Goal: Communication & Community: Ask a question

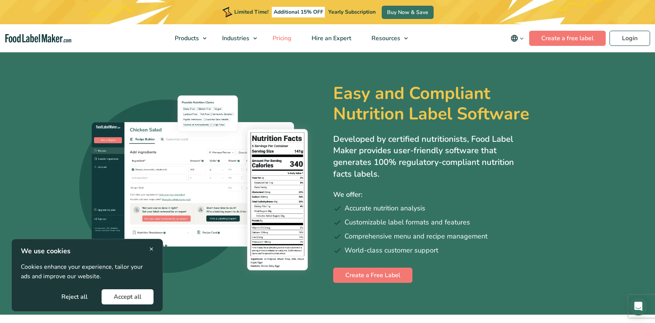
click at [285, 39] on span "Pricing" at bounding box center [281, 38] width 22 height 8
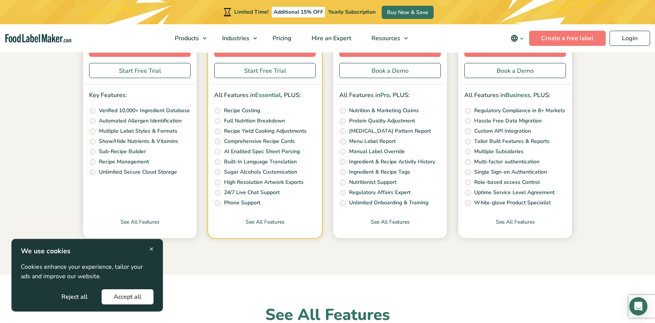
scroll to position [236, 0]
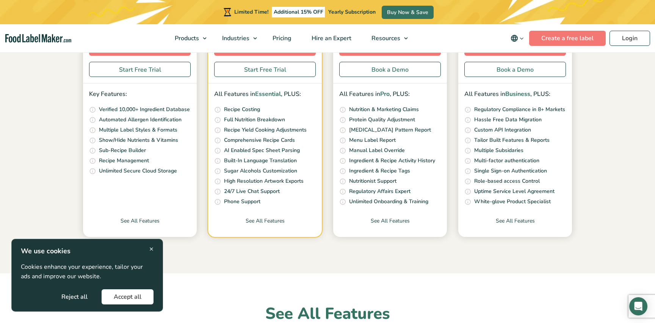
click at [119, 301] on button "Accept all" at bounding box center [128, 296] width 52 height 15
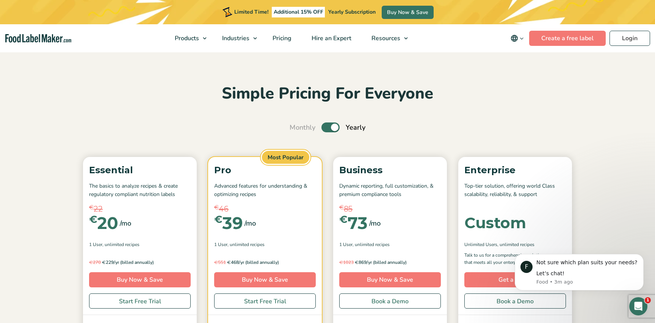
scroll to position [5, 0]
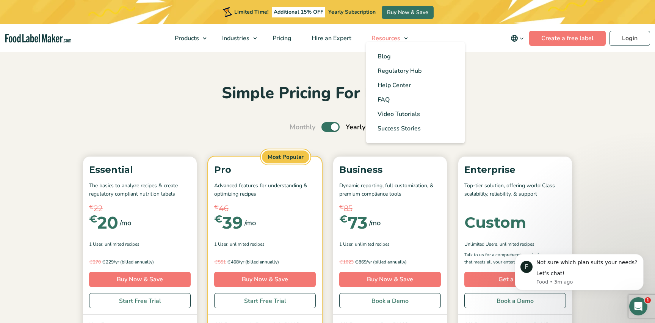
click at [386, 40] on span "Resources" at bounding box center [385, 38] width 32 height 8
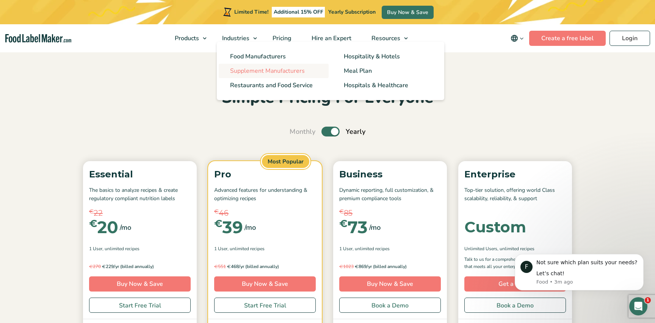
click at [240, 74] on span "Supplement Manufacturers" at bounding box center [267, 71] width 75 height 8
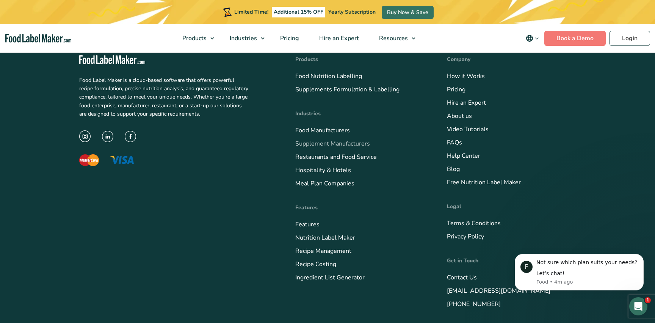
scroll to position [2124, 0]
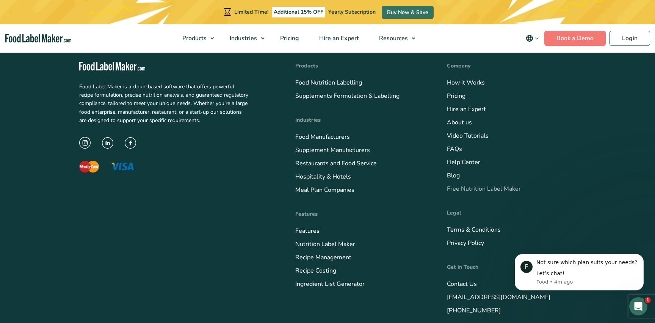
click at [462, 187] on link "Free Nutrition Label Maker" at bounding box center [484, 189] width 74 height 8
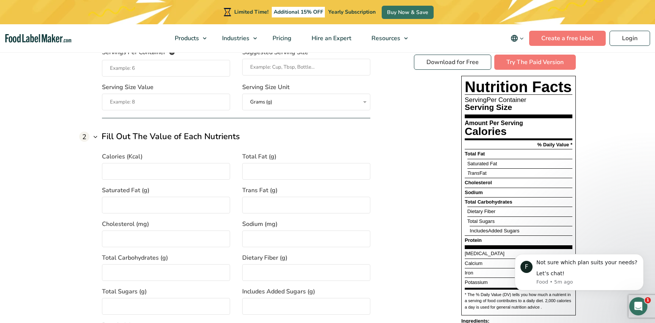
scroll to position [550, 0]
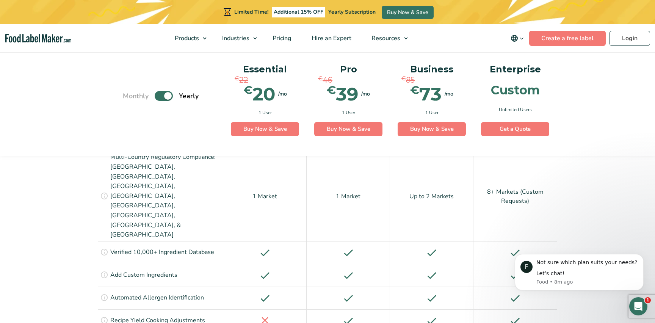
scroll to position [623, 0]
click at [513, 35] on icon "main navigation" at bounding box center [514, 38] width 9 height 9
click at [517, 37] on icon "main navigation" at bounding box center [514, 38] width 7 height 7
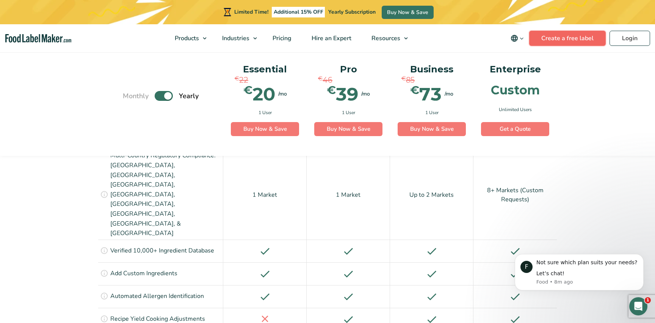
click at [554, 38] on link "Create a free label" at bounding box center [567, 38] width 77 height 15
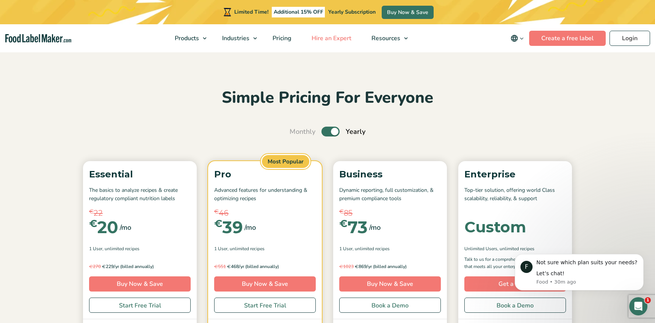
click at [322, 37] on span "Hire an Expert" at bounding box center [330, 38] width 43 height 8
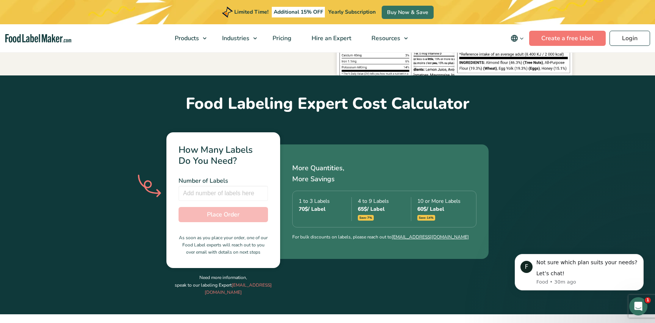
scroll to position [212, 0]
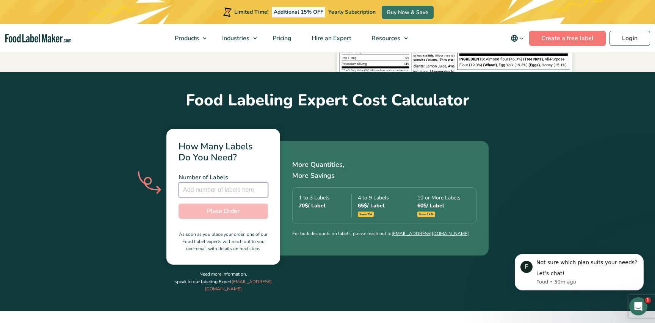
click at [238, 182] on input "number" at bounding box center [223, 189] width 89 height 15
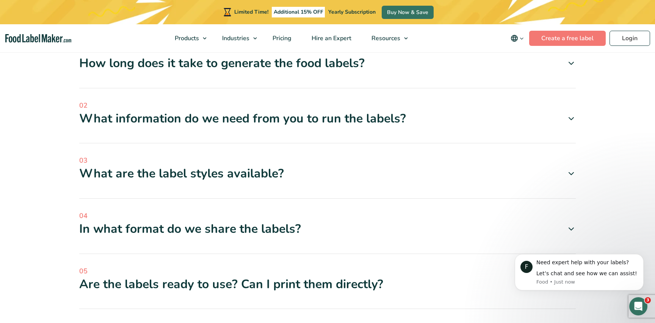
scroll to position [2005, 0]
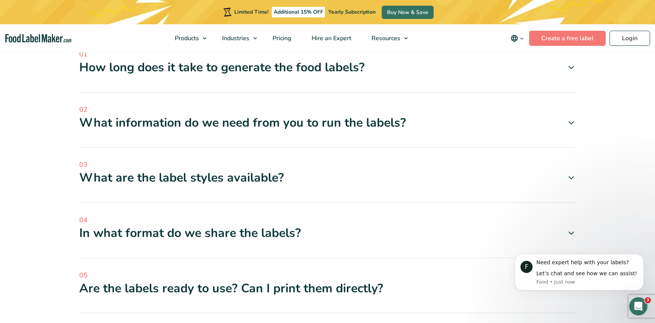
type input "350"
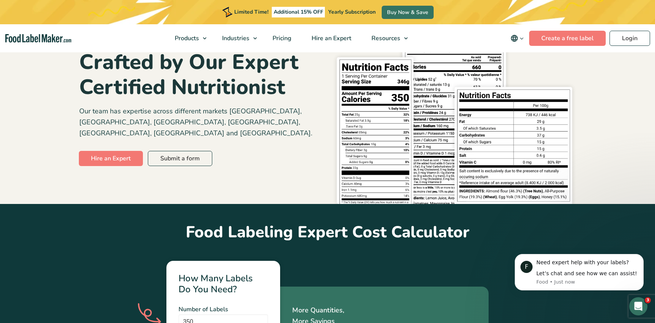
scroll to position [0, 0]
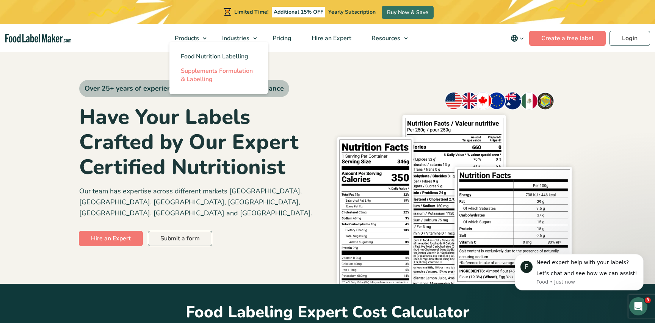
click at [199, 75] on span "Supplements Formulation & Labelling" at bounding box center [217, 75] width 72 height 17
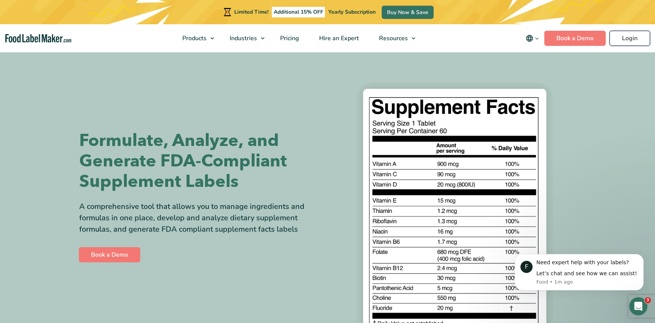
click at [613, 40] on link "Login" at bounding box center [630, 38] width 41 height 15
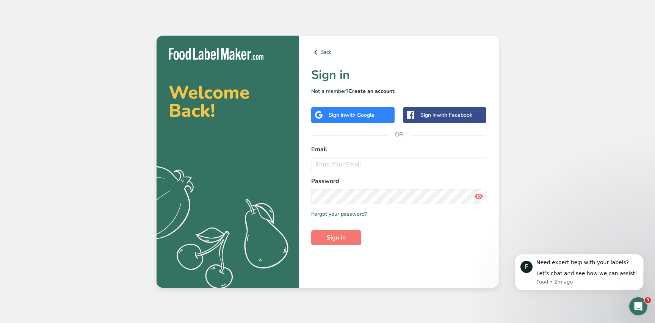
click at [364, 91] on link "Create an account" at bounding box center [371, 91] width 46 height 7
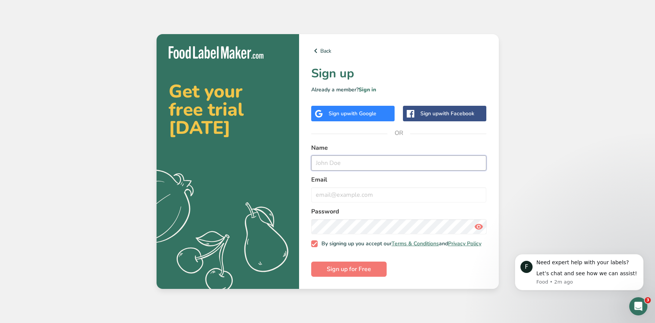
click at [350, 165] on input "text" at bounding box center [399, 162] width 176 height 15
type input "[PERSON_NAME]"
type input "[EMAIL_ADDRESS][DOMAIN_NAME]"
click at [340, 274] on span "Sign up for Free" at bounding box center [349, 269] width 44 height 9
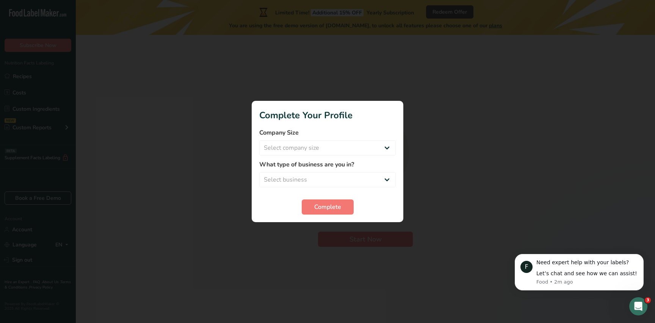
click at [346, 164] on label "What type of business are you in?" at bounding box center [327, 164] width 136 height 9
click at [346, 149] on select "Select company size Fewer than 10 Employees 10 to 50 Employees 51 to 500 Employ…" at bounding box center [327, 147] width 136 height 15
select select "2"
click at [259, 140] on select "Select company size Fewer than 10 Employees 10 to 50 Employees 51 to 500 Employ…" at bounding box center [327, 147] width 136 height 15
click at [332, 177] on select "Select business Packaged Food Manufacturer Restaurant & Cafe Bakery Meal Plans …" at bounding box center [327, 179] width 136 height 15
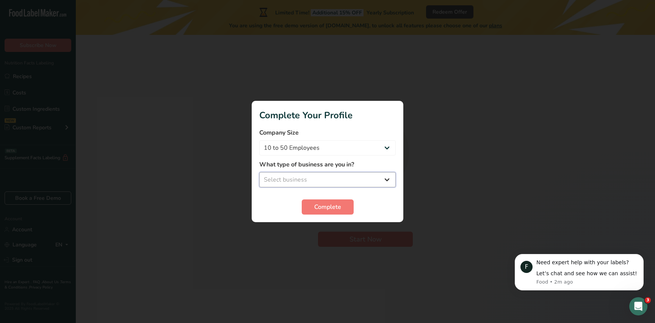
select select "8"
click at [259, 172] on select "Select business Packaged Food Manufacturer Restaurant & Cafe Bakery Meal Plans …" at bounding box center [327, 179] width 136 height 15
click at [320, 210] on span "Complete" at bounding box center [327, 206] width 27 height 9
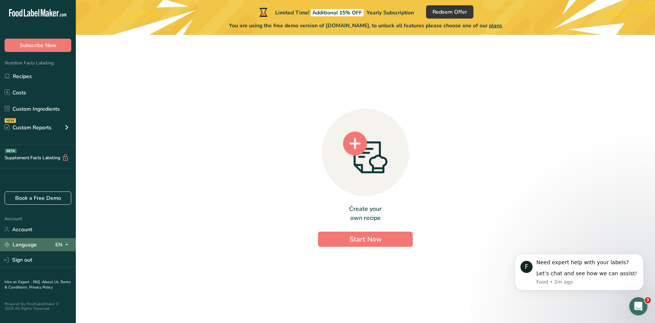
click at [58, 245] on div "EN" at bounding box center [63, 244] width 16 height 9
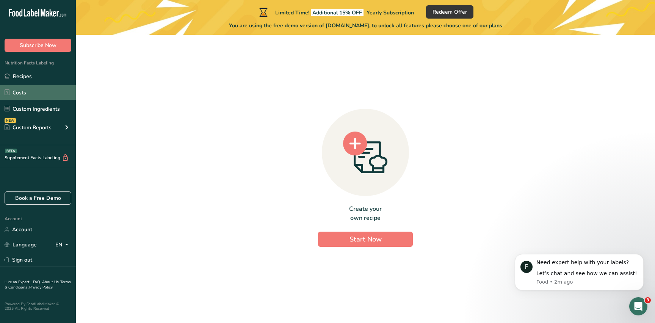
click at [38, 95] on link "Costs" at bounding box center [38, 92] width 76 height 14
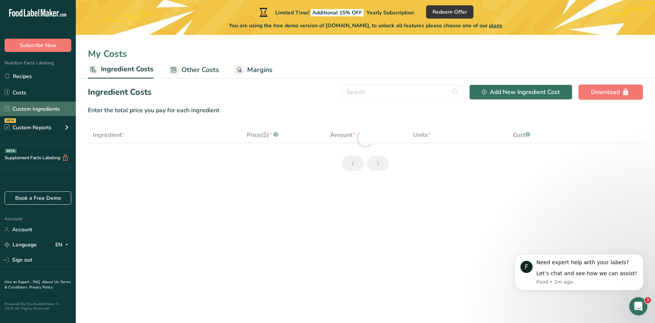
select select "1"
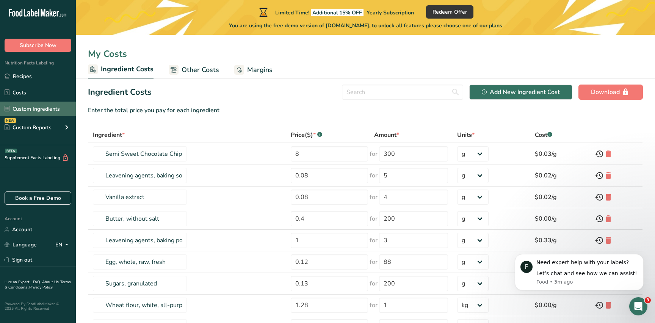
click at [36, 109] on link "Custom Ingredients" at bounding box center [38, 109] width 76 height 14
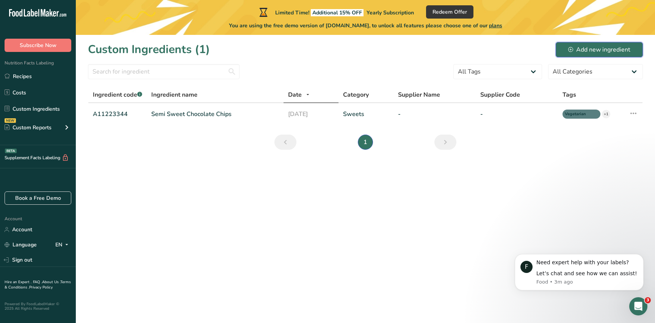
click at [581, 55] on button "Add new ingredient" at bounding box center [599, 49] width 87 height 15
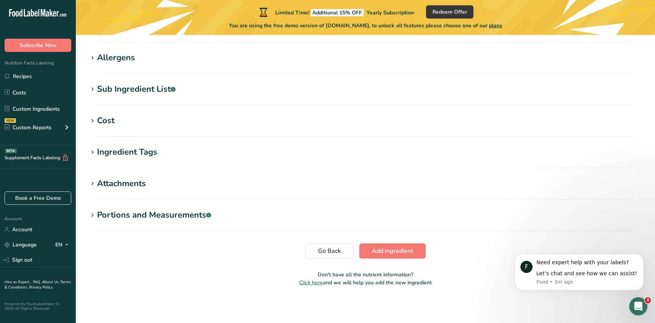
scroll to position [305, 0]
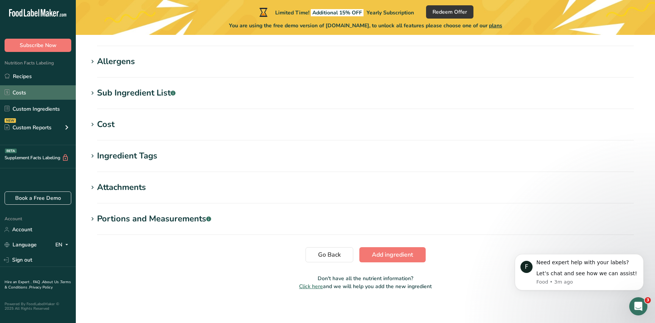
click at [38, 97] on link "Costs" at bounding box center [38, 92] width 76 height 14
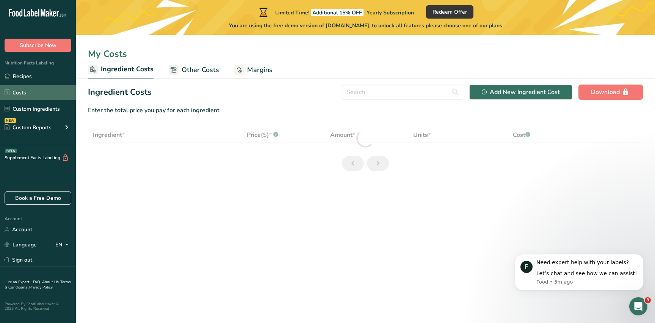
select select "1"
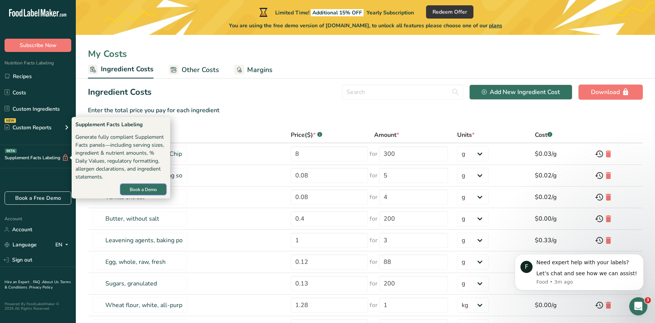
click at [130, 187] on span "Book a Demo" at bounding box center [143, 189] width 27 height 7
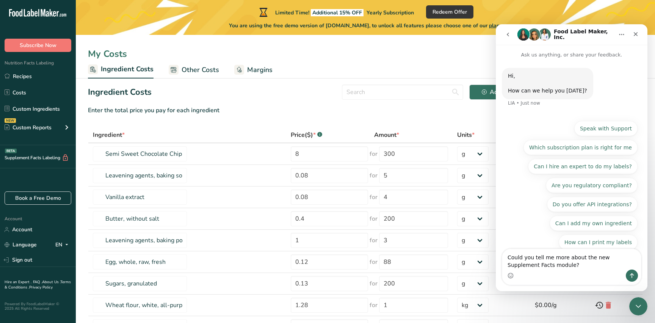
scroll to position [6, 0]
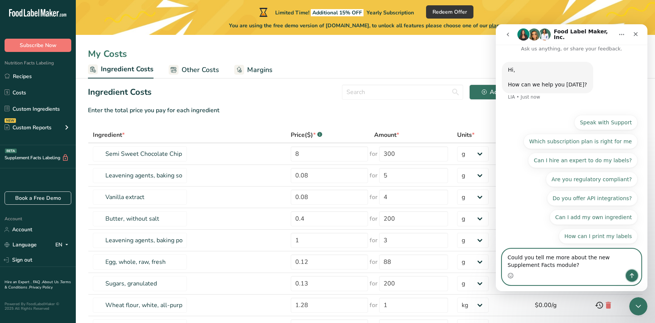
click at [632, 273] on icon "Send a message…" at bounding box center [632, 276] width 6 height 6
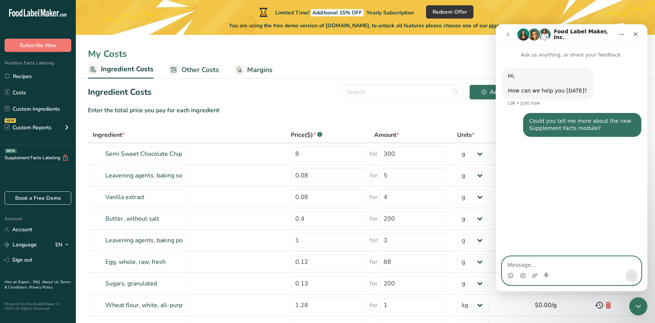
scroll to position [0, 0]
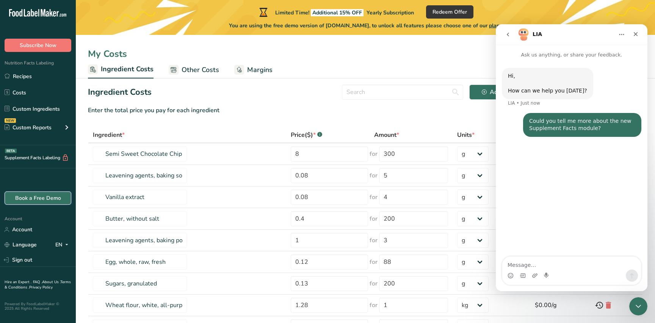
click at [46, 200] on link "Book a Free Demo" at bounding box center [38, 197] width 67 height 13
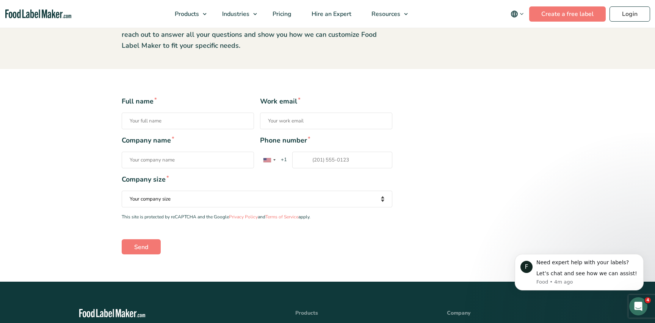
click at [209, 120] on input "Full name *" at bounding box center [188, 121] width 132 height 17
type input "[PERSON_NAME]"
type input "[EMAIL_ADDRESS][DOMAIN_NAME]"
type input "FITS OÜ"
click at [324, 160] on input "[PHONE_NUMBER]" at bounding box center [342, 160] width 100 height 17
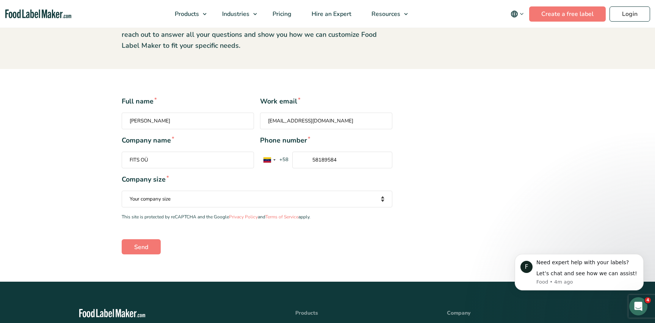
type input "58189584"
click at [283, 162] on span "+58" at bounding box center [283, 160] width 13 height 8
click at [292, 162] on input "58189584" at bounding box center [342, 160] width 100 height 17
click at [266, 158] on div "Contact form" at bounding box center [267, 159] width 8 height 5
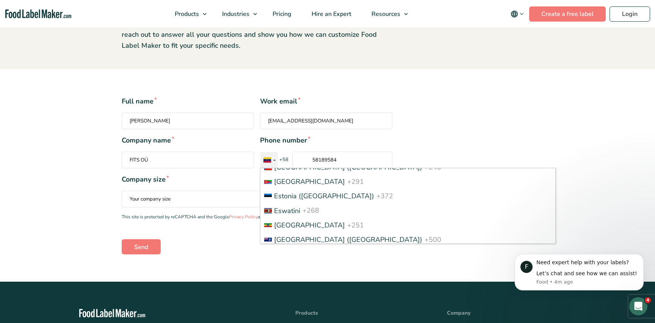
scroll to position [997, 0]
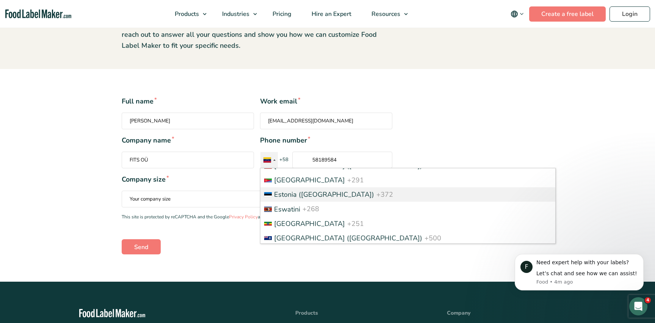
click at [284, 191] on span "Estonia ([GEOGRAPHIC_DATA])" at bounding box center [324, 194] width 100 height 9
click at [292, 168] on input "58189584" at bounding box center [342, 160] width 100 height 17
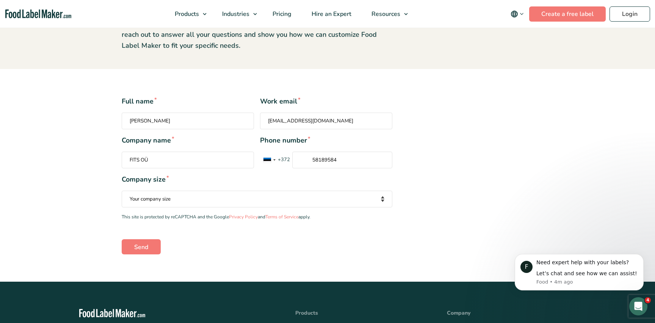
click at [216, 204] on select "Your company size Fewer than 10 Employees 10 to 50 Employees 51 to 500 Employee…" at bounding box center [257, 199] width 271 height 17
select select "10 to 50 Employees"
click at [122, 191] on select "Your company size Fewer than 10 Employees 10 to 50 Employees 51 to 500 Employee…" at bounding box center [257, 199] width 271 height 17
click at [146, 244] on input "Send" at bounding box center [141, 246] width 39 height 15
